Goal: Task Accomplishment & Management: Complete application form

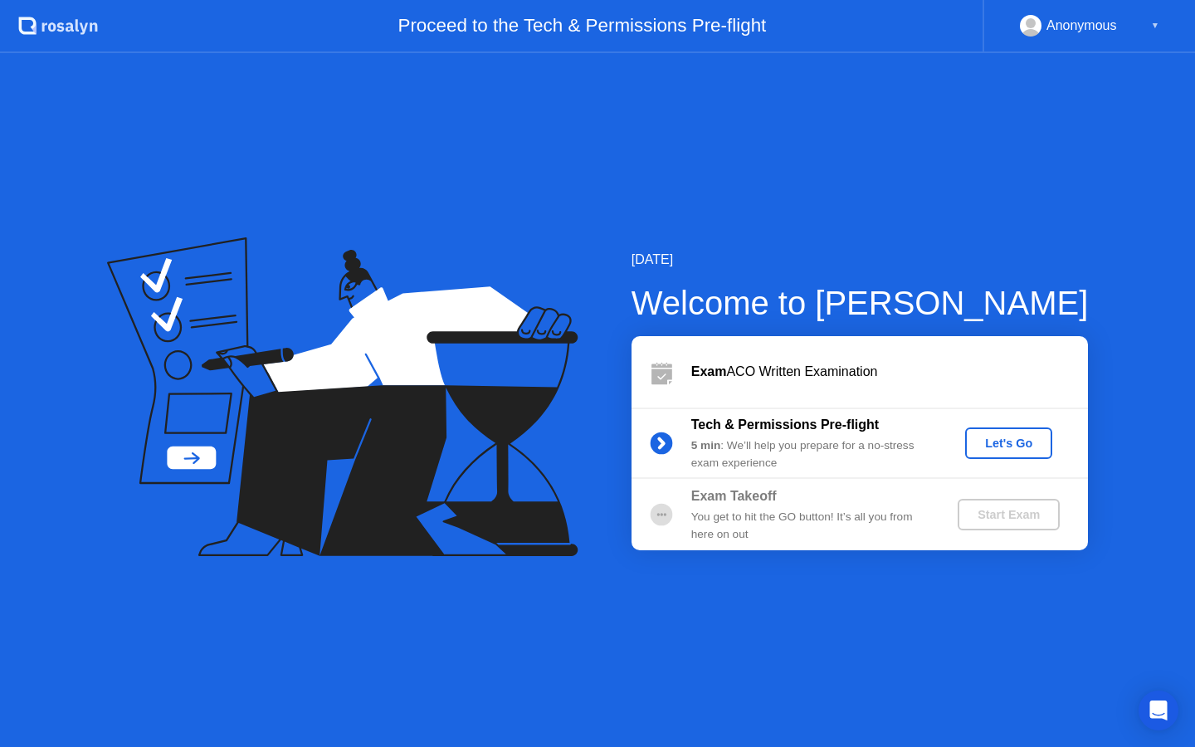
click at [1004, 440] on div "Let's Go" at bounding box center [1008, 442] width 74 height 13
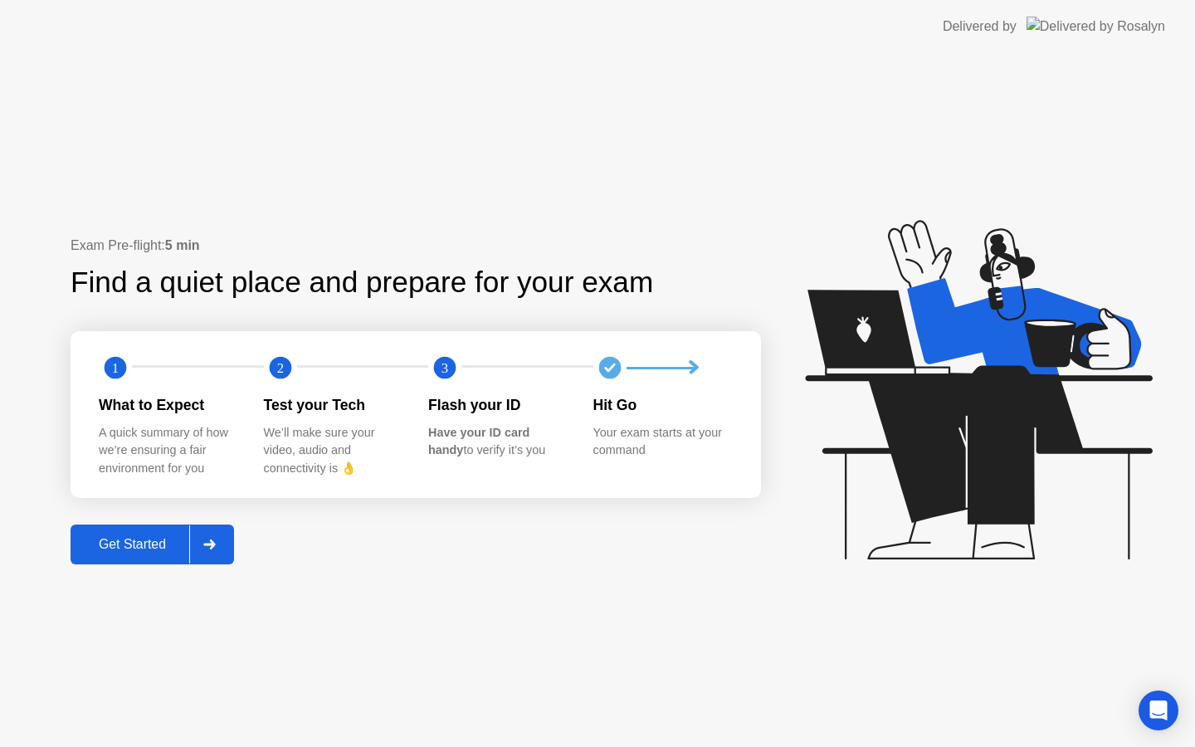
click at [149, 542] on div "Get Started" at bounding box center [132, 544] width 114 height 15
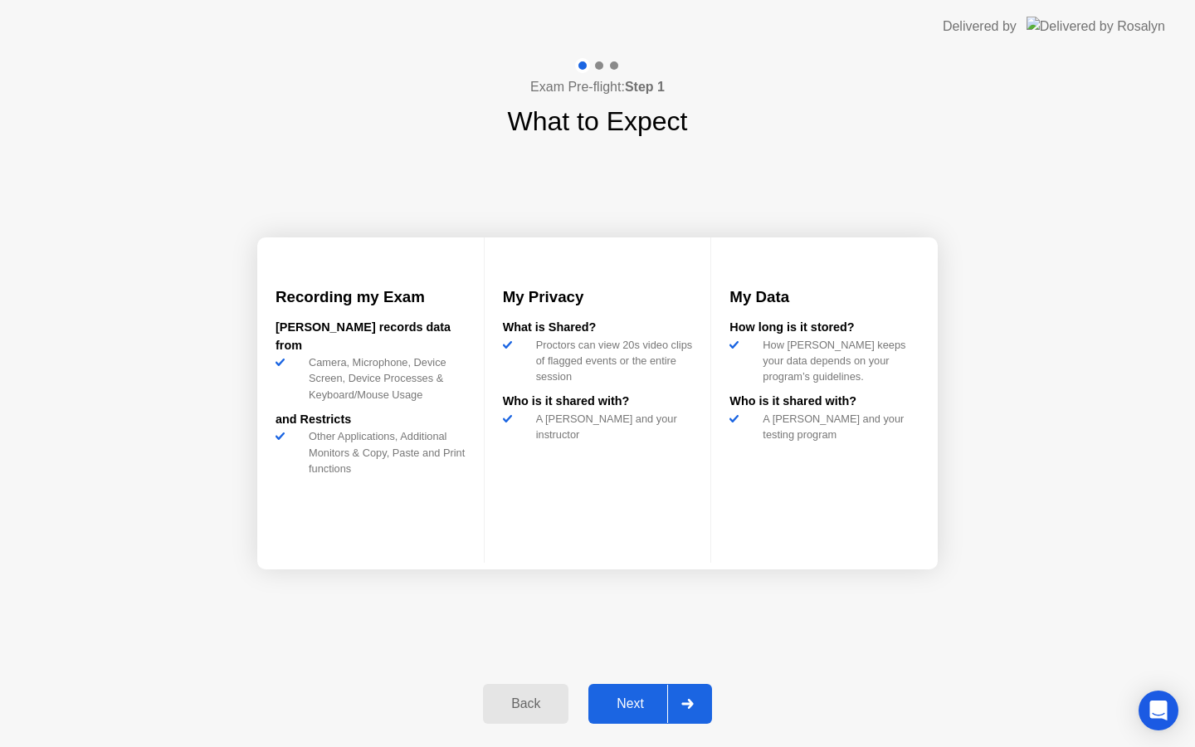
click at [625, 703] on div "Next" at bounding box center [630, 703] width 74 height 15
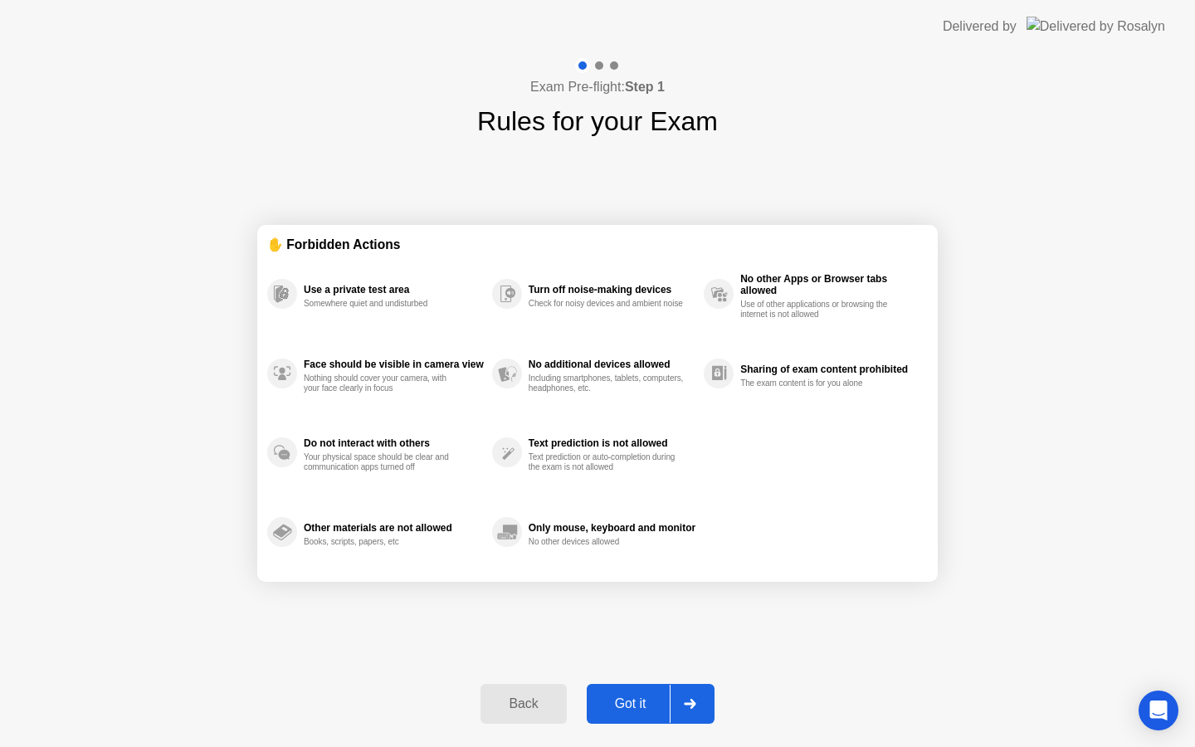
click at [625, 703] on div "Got it" at bounding box center [630, 703] width 78 height 15
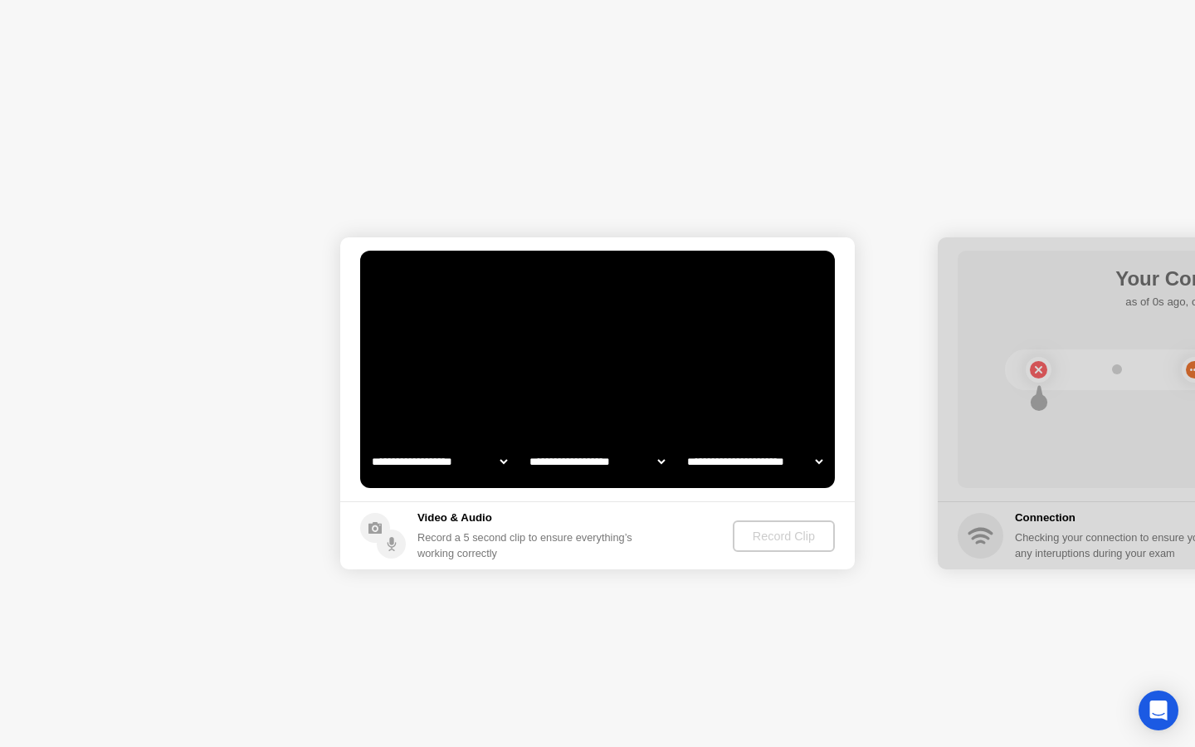
select select "**********"
select select "*******"
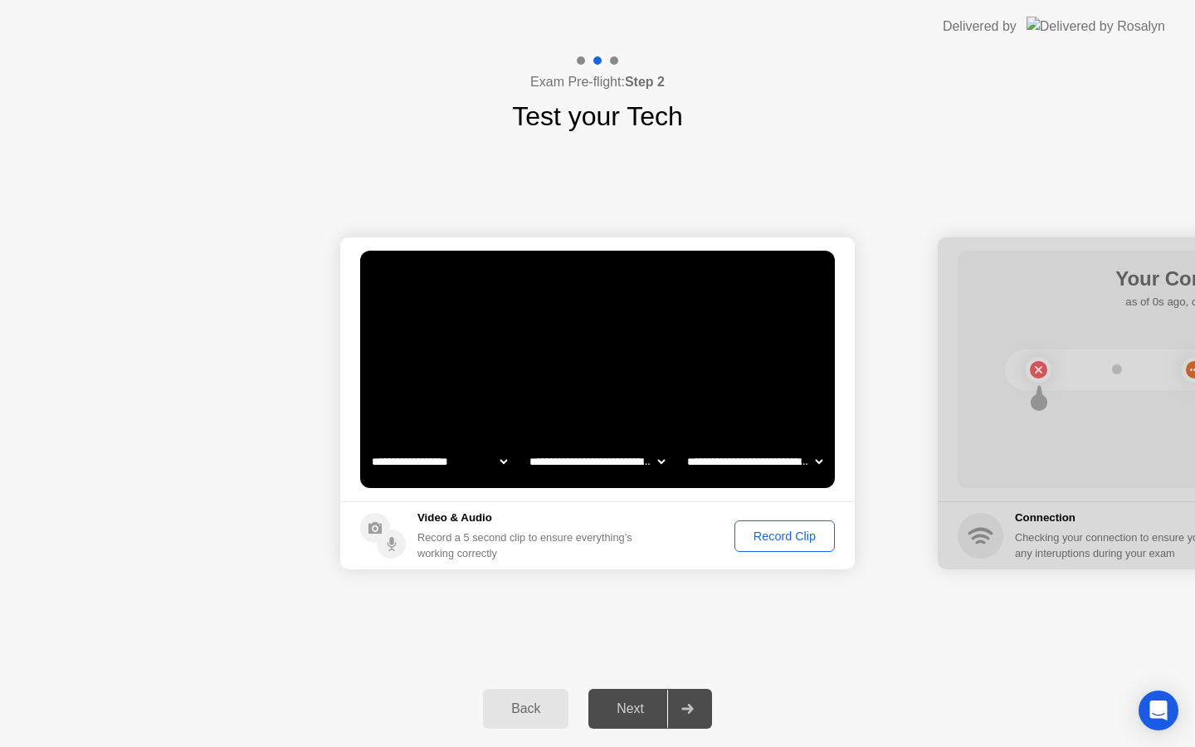
click at [758, 537] on div "Record Clip" at bounding box center [784, 535] width 89 height 13
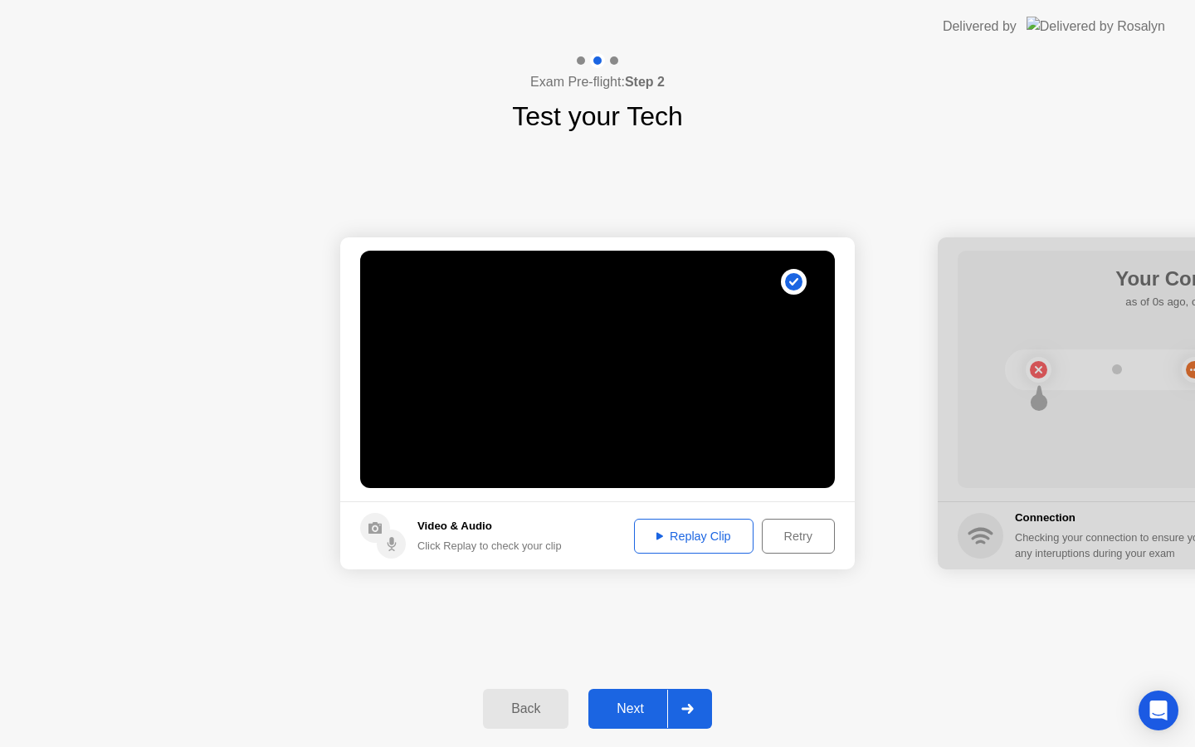
click at [687, 535] on div "Replay Clip" at bounding box center [694, 535] width 108 height 13
click at [639, 713] on div "Next" at bounding box center [630, 708] width 74 height 15
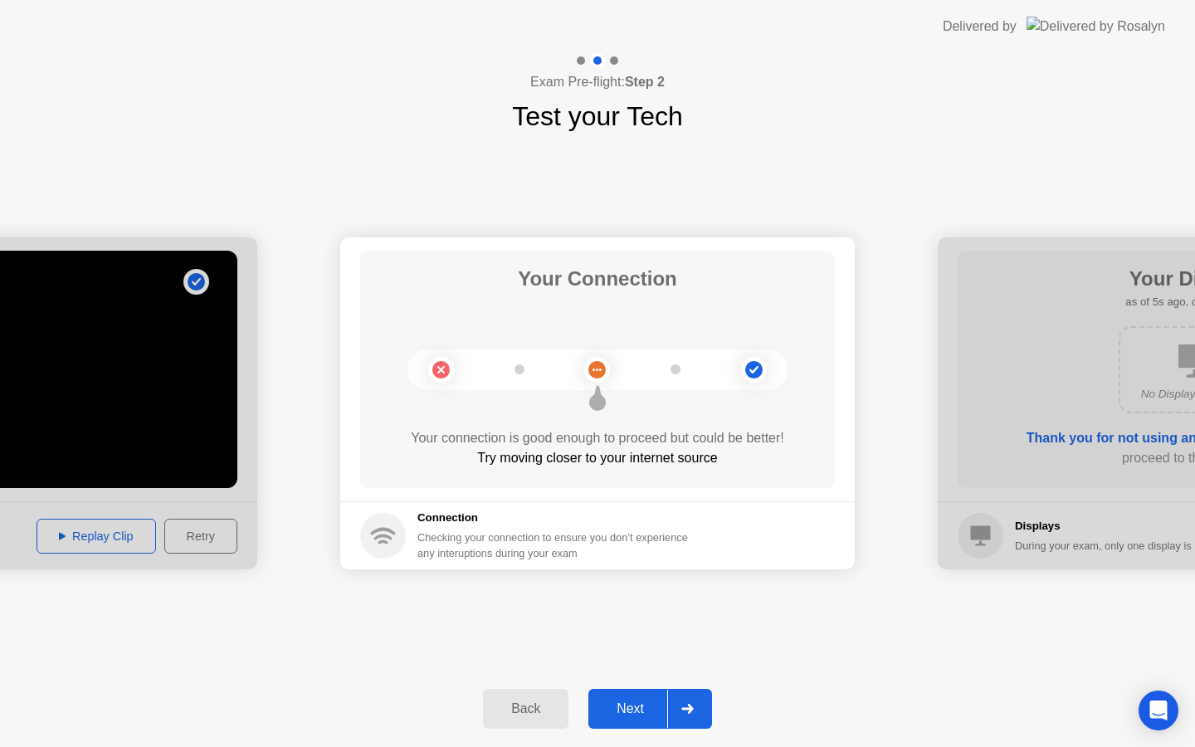
click at [649, 706] on div "Next" at bounding box center [630, 708] width 74 height 15
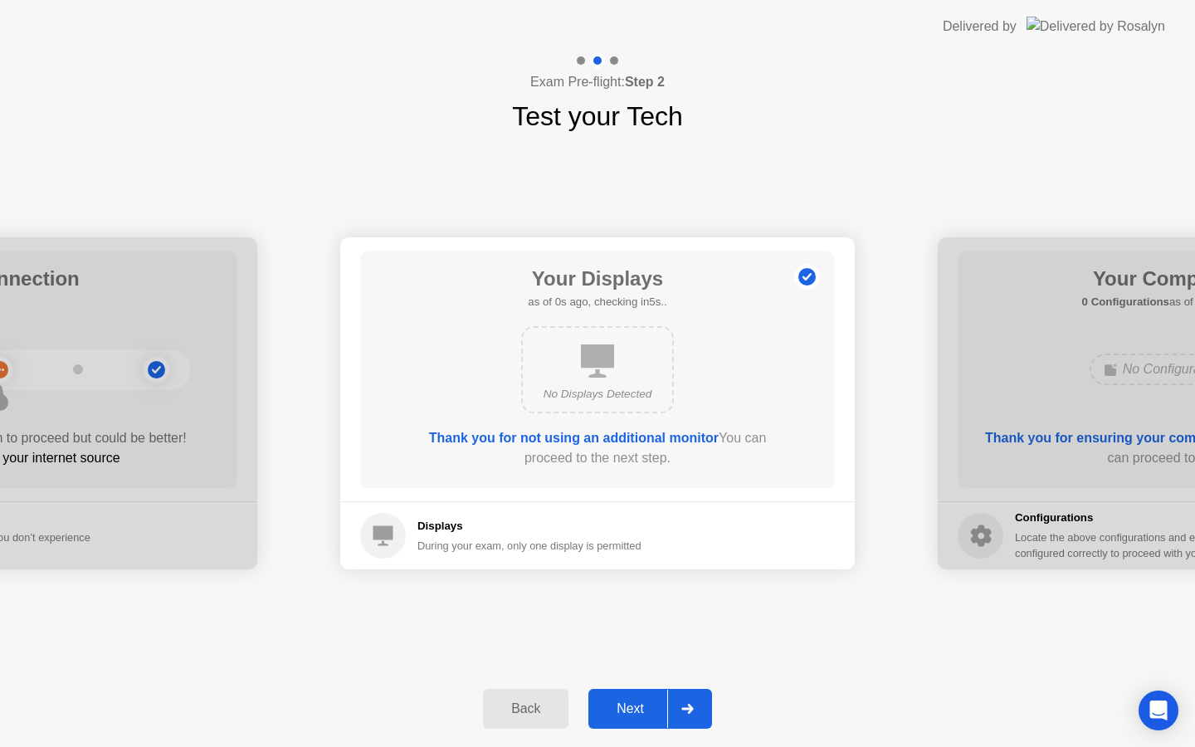
click at [646, 703] on div "Next" at bounding box center [630, 708] width 74 height 15
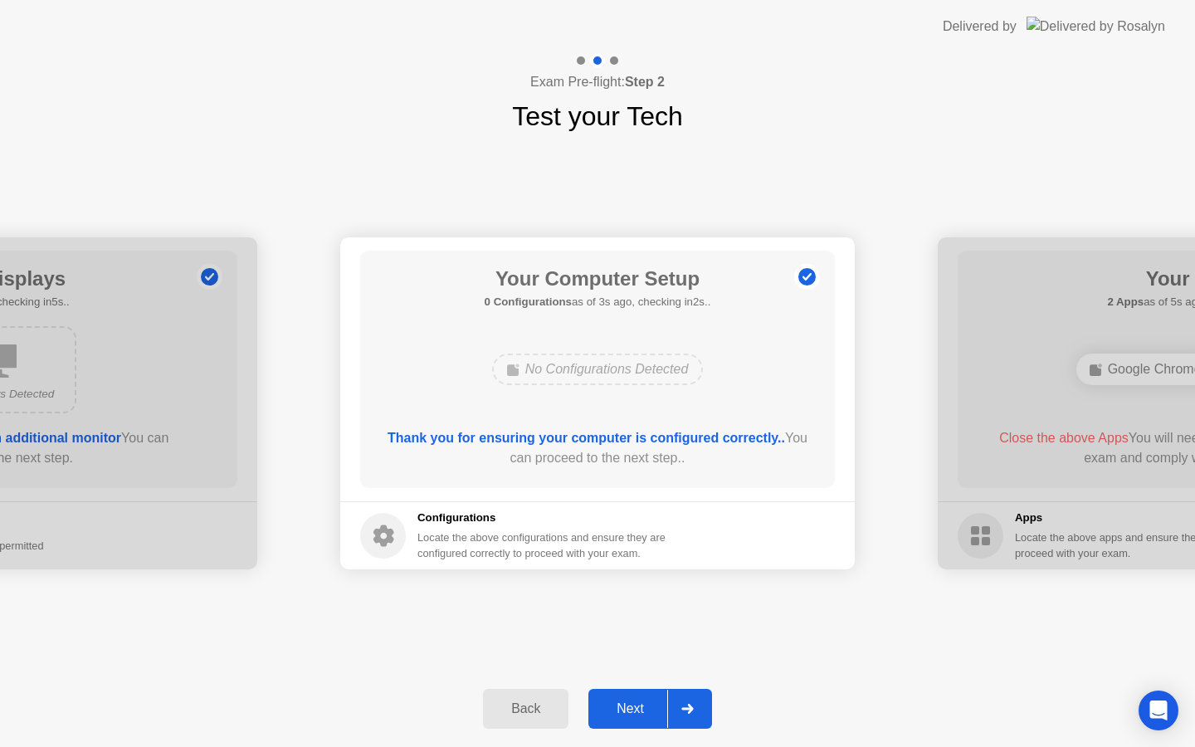
click at [646, 703] on div "Next" at bounding box center [630, 708] width 74 height 15
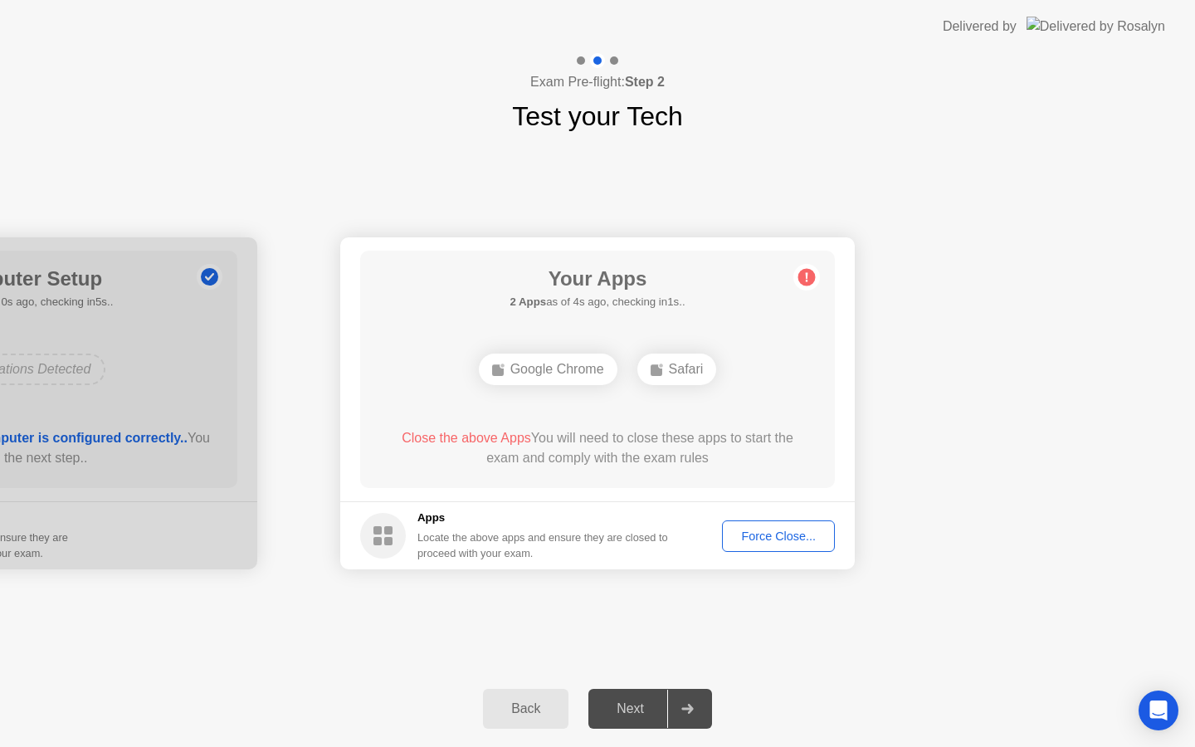
click at [766, 538] on div "Force Close..." at bounding box center [778, 535] width 101 height 13
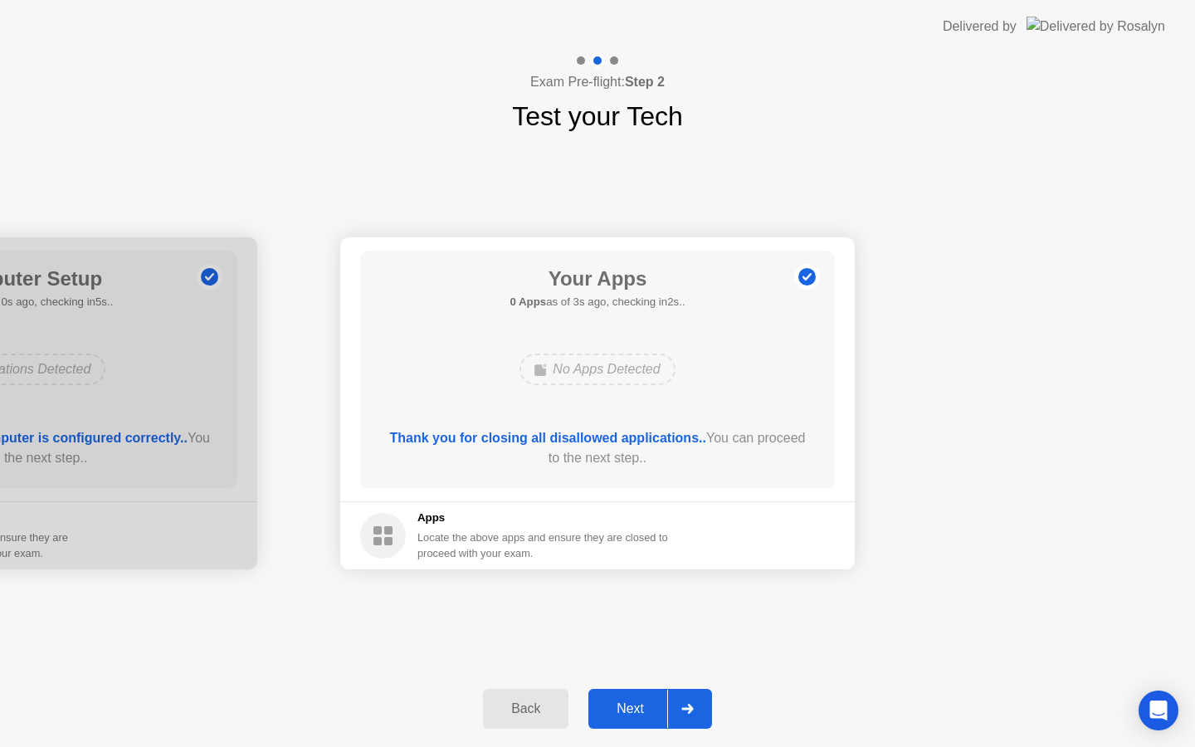
click at [625, 714] on div "Next" at bounding box center [630, 708] width 74 height 15
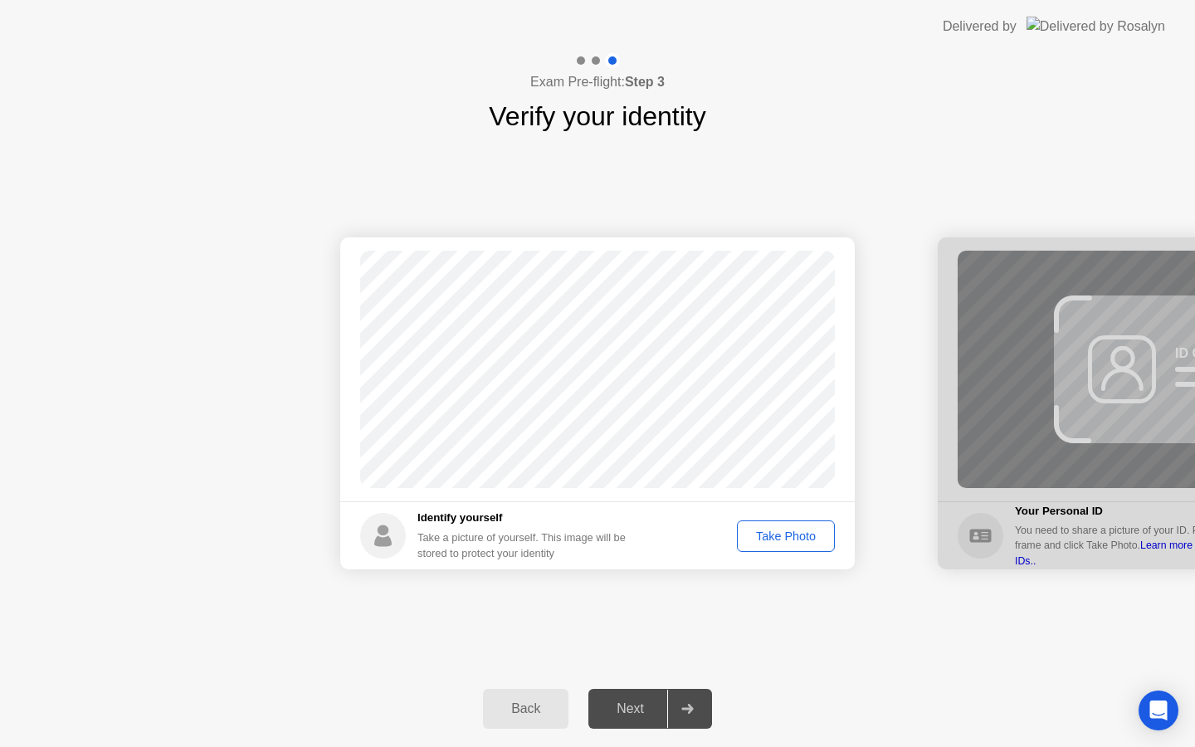
click at [785, 535] on div "Take Photo" at bounding box center [785, 535] width 86 height 13
click at [788, 536] on div "Take Photo" at bounding box center [785, 535] width 86 height 13
click at [788, 536] on div "Retake" at bounding box center [796, 535] width 65 height 13
click at [776, 543] on div "Take Photo" at bounding box center [785, 535] width 86 height 13
click at [629, 712] on div "Next" at bounding box center [630, 708] width 74 height 15
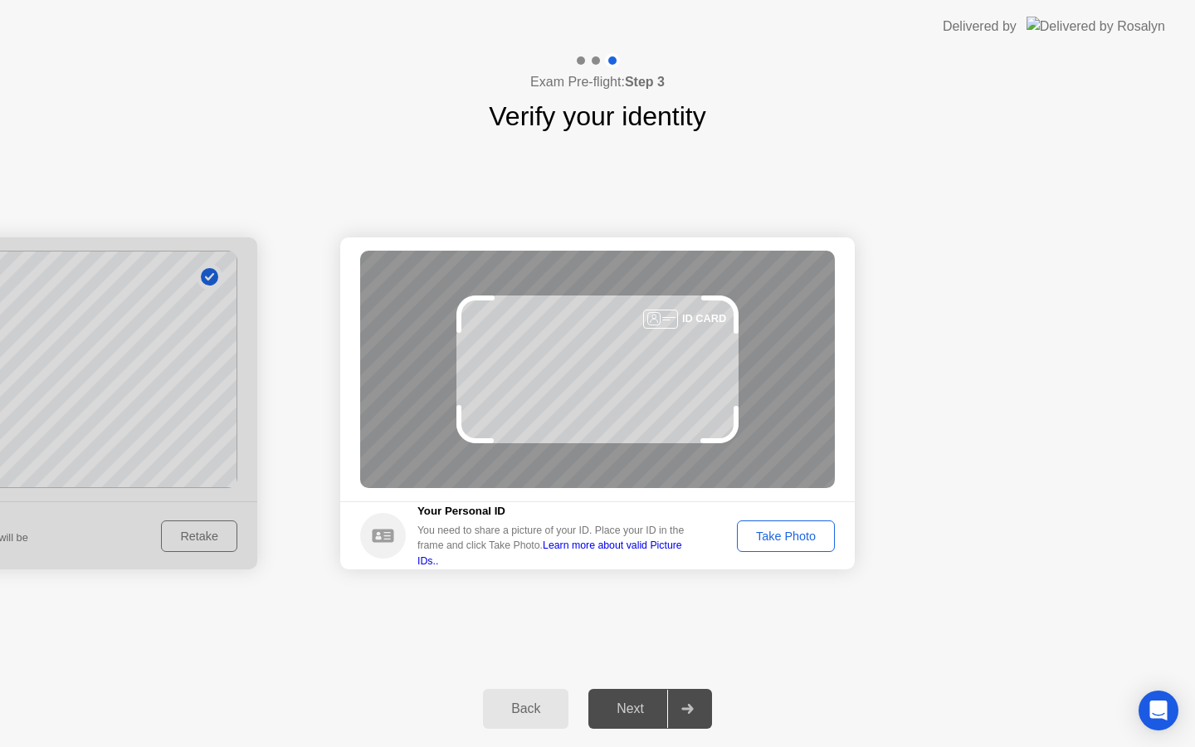
click at [775, 541] on div "Take Photo" at bounding box center [785, 535] width 86 height 13
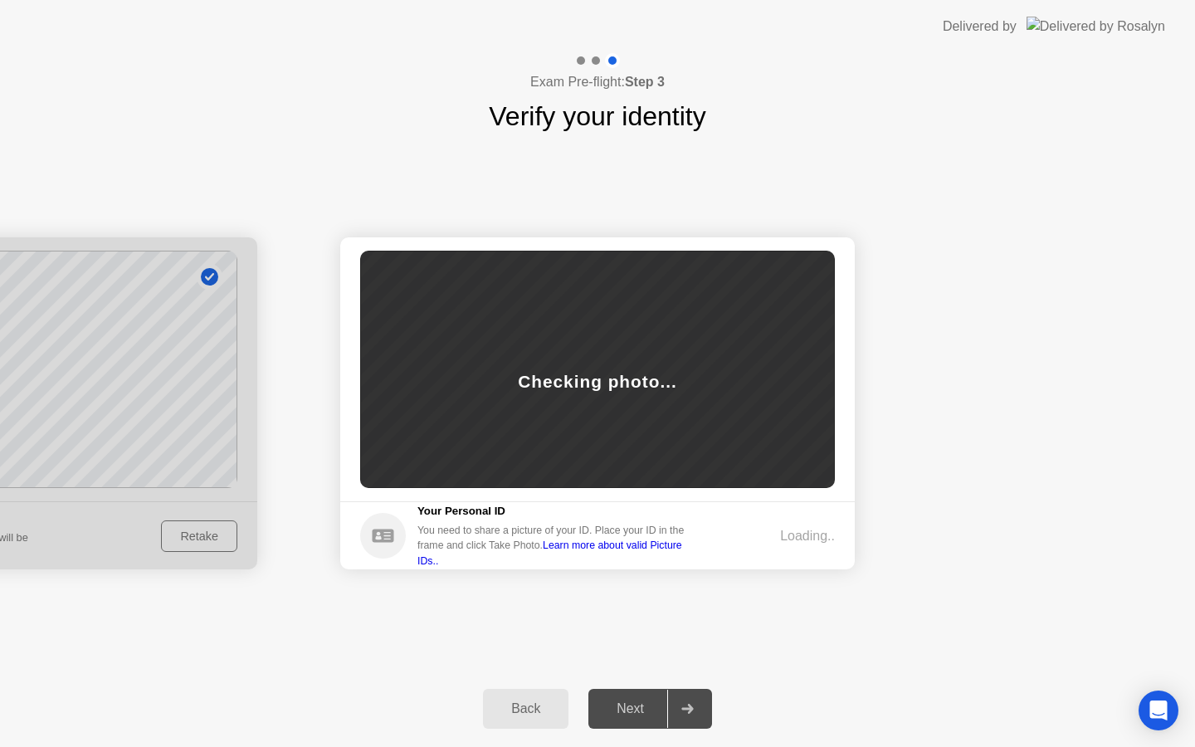
click at [775, 541] on div "Loading.." at bounding box center [779, 536] width 109 height 20
click at [628, 711] on div "Next" at bounding box center [630, 708] width 74 height 15
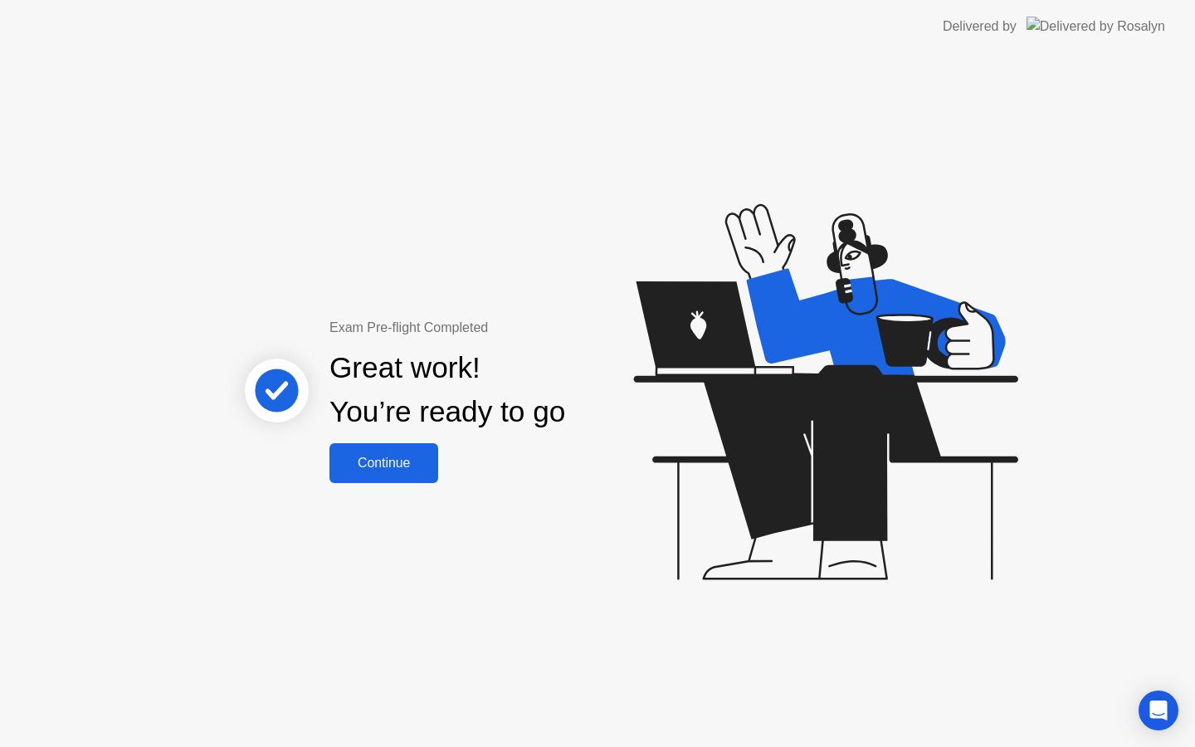
click at [399, 455] on div "Continue" at bounding box center [383, 462] width 99 height 15
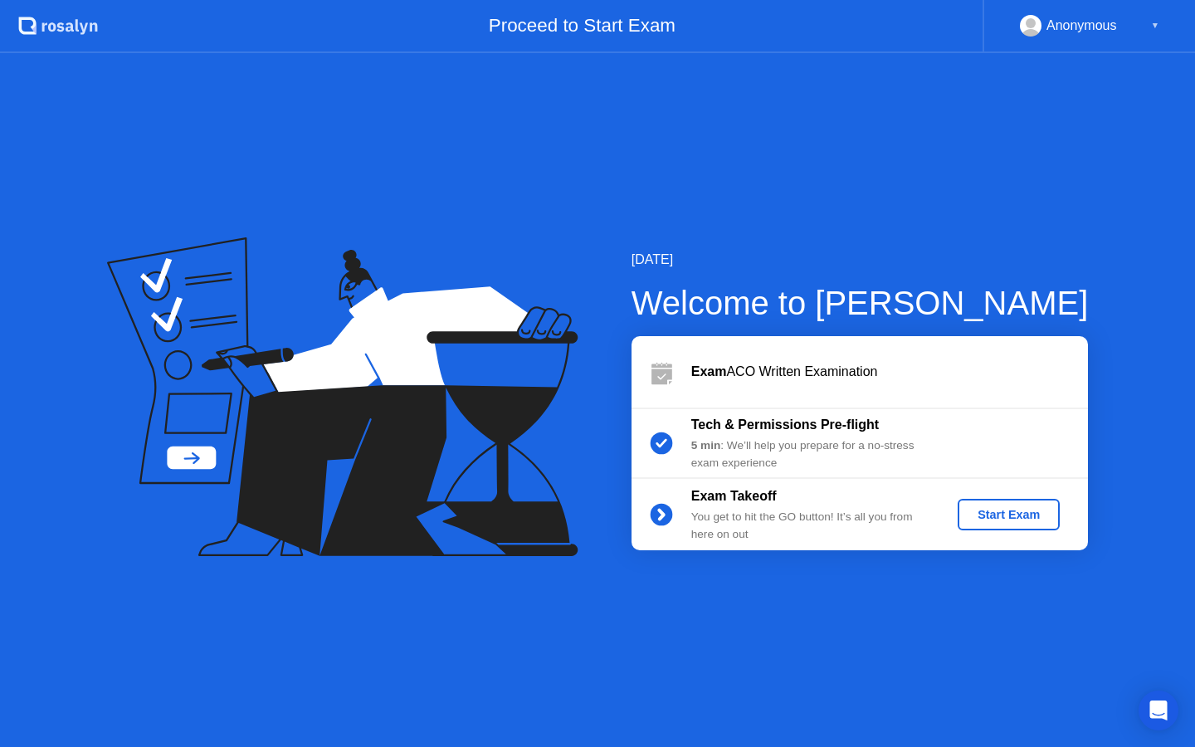
click at [1022, 519] on div "Start Exam" at bounding box center [1008, 514] width 89 height 13
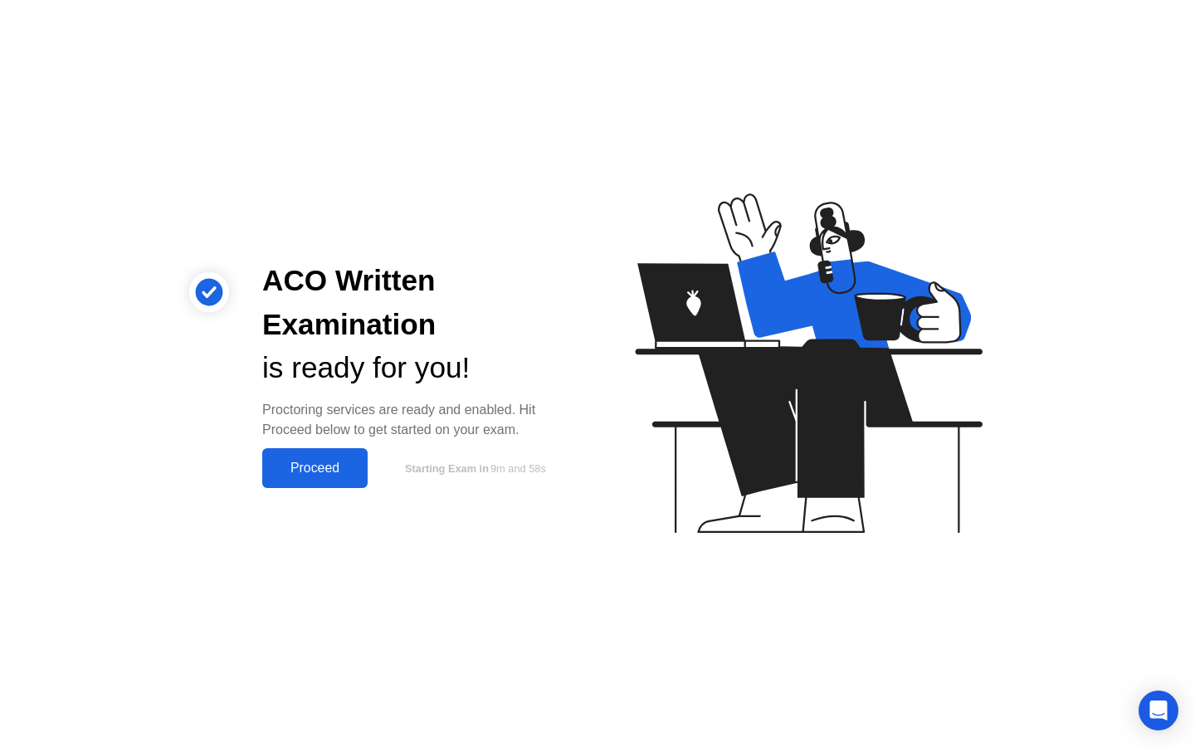
click at [304, 481] on button "Proceed" at bounding box center [314, 468] width 105 height 40
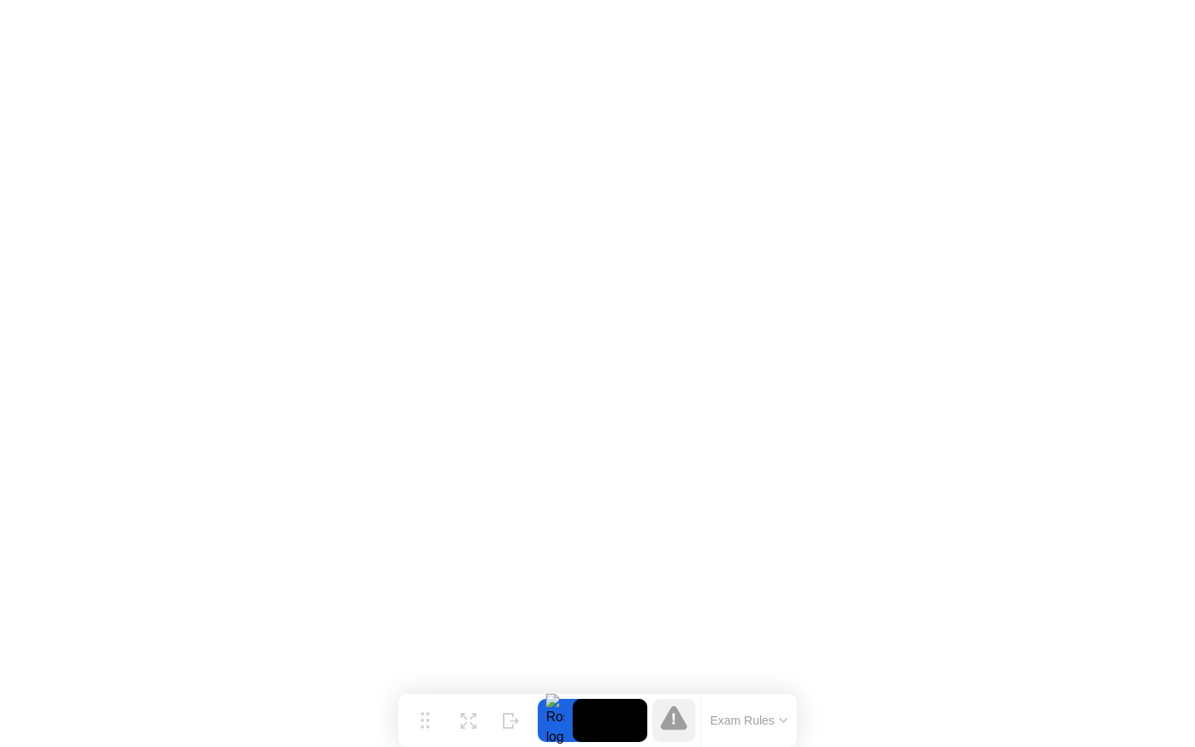
click at [737, 723] on button "Exam Rules" at bounding box center [749, 720] width 88 height 15
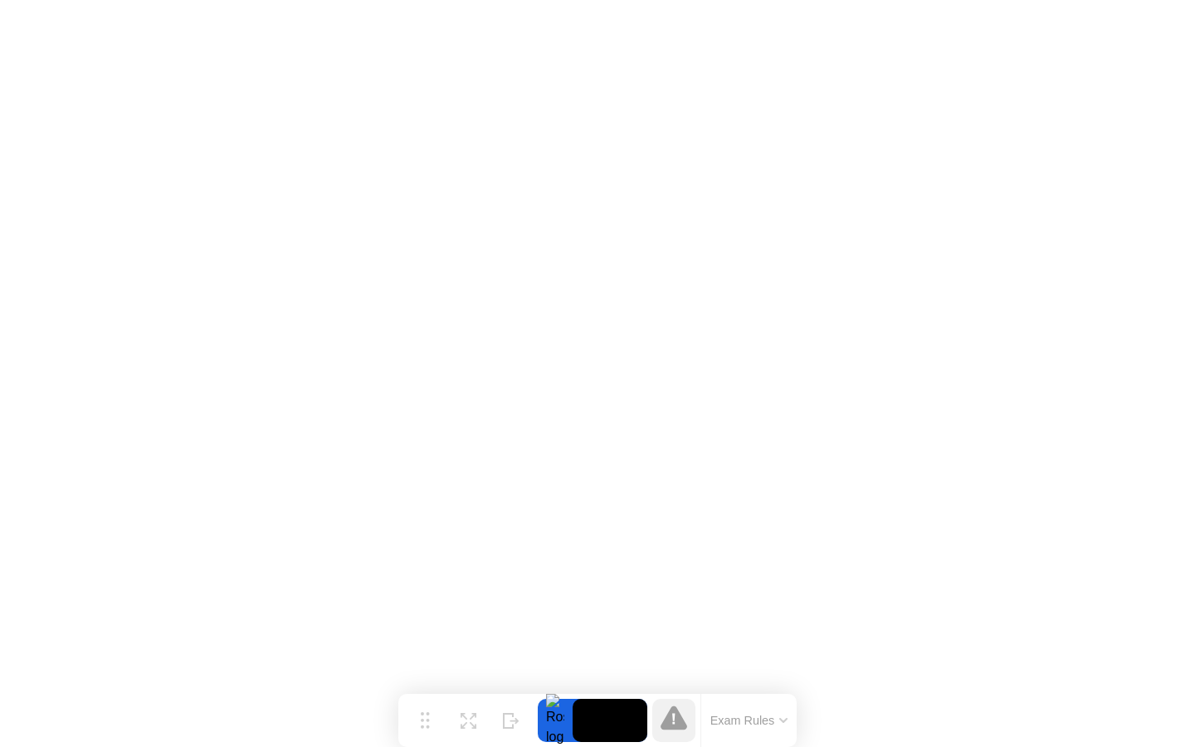
click at [725, 721] on button "Exam Rules" at bounding box center [749, 720] width 88 height 15
